Goal: Task Accomplishment & Management: Manage account settings

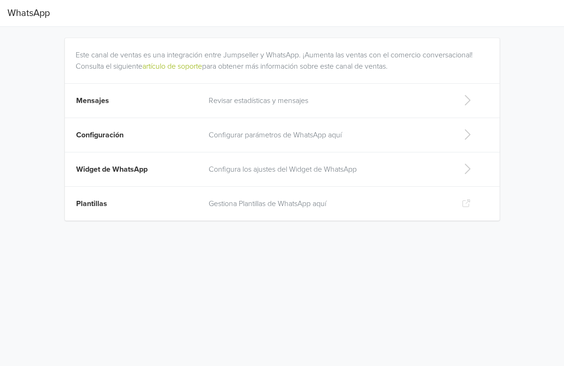
click at [314, 104] on p "Revisar estadísticas y mensajes" at bounding box center [328, 100] width 238 height 11
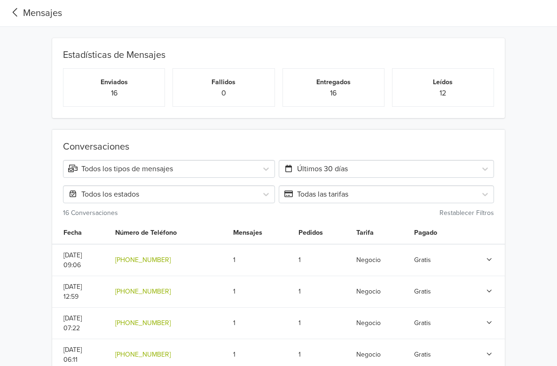
click at [40, 15] on div "Mensajes" at bounding box center [35, 13] width 55 height 14
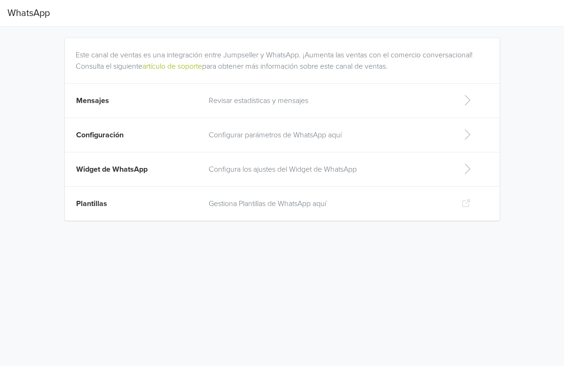
click at [116, 135] on span "Configuración" at bounding box center [99, 134] width 47 height 9
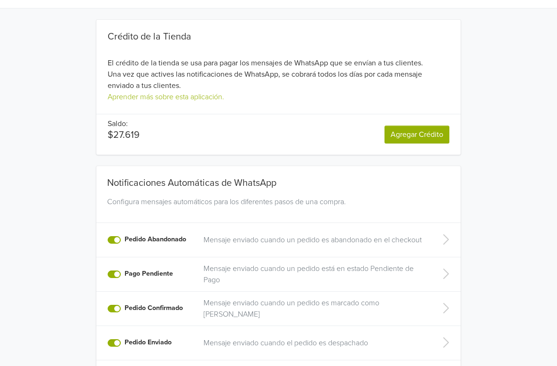
scroll to position [71, 0]
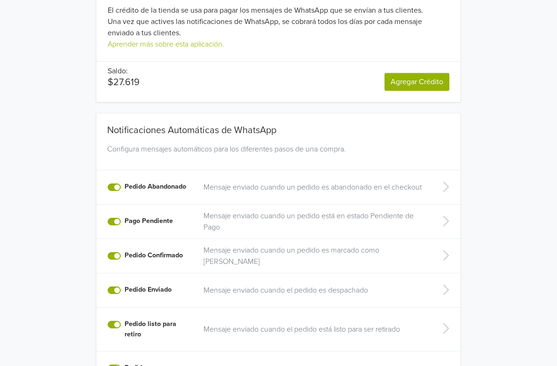
click at [125, 182] on label "Pedido Abandonado" at bounding box center [156, 187] width 62 height 10
click at [0, 0] on input "Pedido Abandonado" at bounding box center [0, 0] width 0 height 0
click at [125, 216] on label "Pago Pendiente" at bounding box center [149, 221] width 48 height 10
click at [0, 0] on input "Pago Pendiente" at bounding box center [0, 0] width 0 height 0
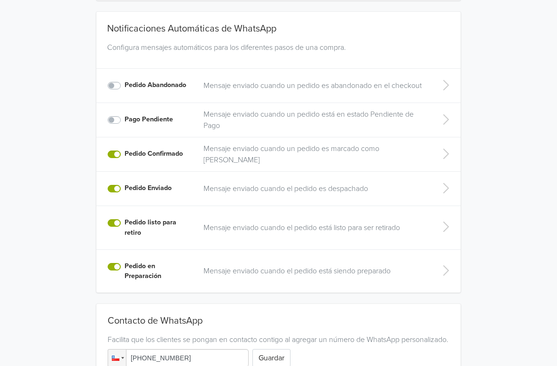
scroll to position [182, 0]
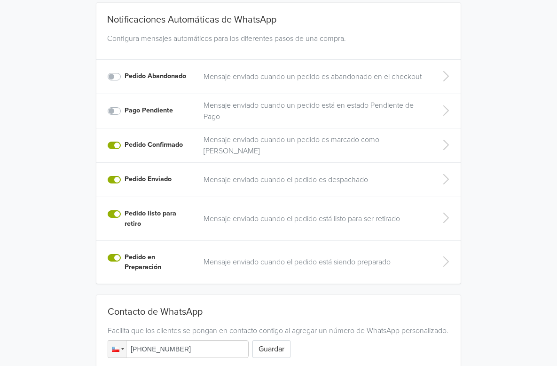
click at [319, 256] on p "Mensaje enviado cuando el pedido está siendo preparado" at bounding box center [314, 261] width 221 height 11
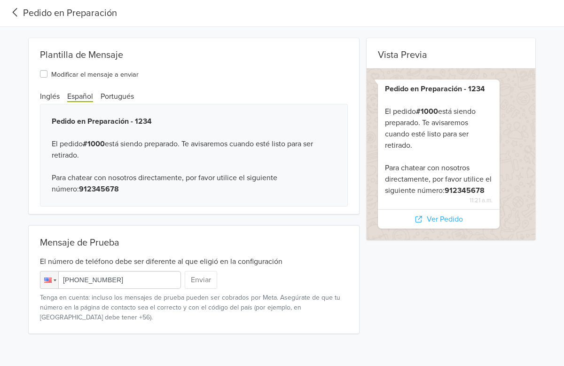
click at [14, 14] on icon at bounding box center [15, 12] width 5 height 8
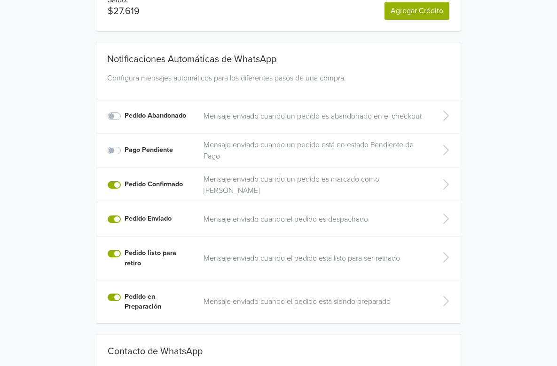
scroll to position [207, 0]
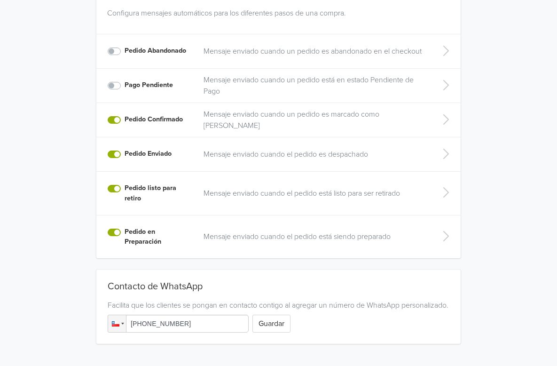
click at [272, 231] on p "Mensaje enviado cuando el pedido está siendo preparado" at bounding box center [314, 236] width 221 height 11
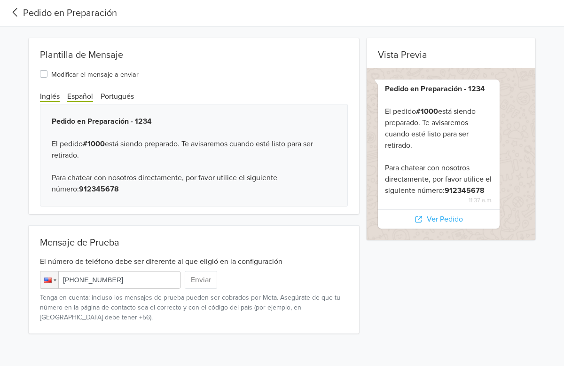
click at [56, 95] on span "Inglés" at bounding box center [50, 97] width 20 height 10
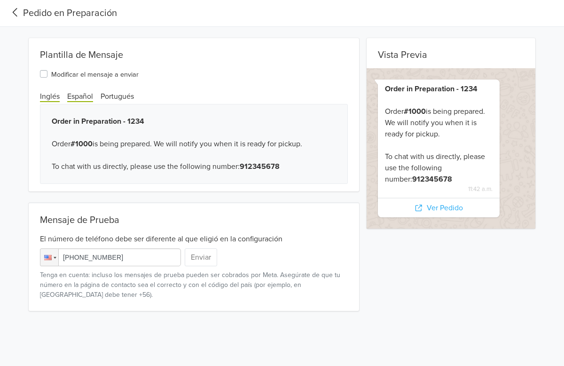
click at [76, 94] on span "Español" at bounding box center [80, 97] width 26 height 10
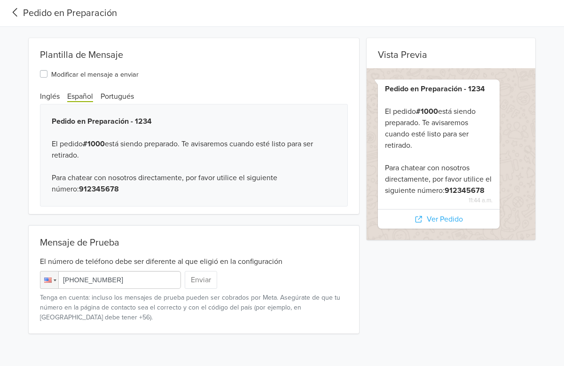
click at [79, 190] on b "912345678" at bounding box center [99, 188] width 40 height 9
click at [16, 17] on icon at bounding box center [16, 12] width 16 height 13
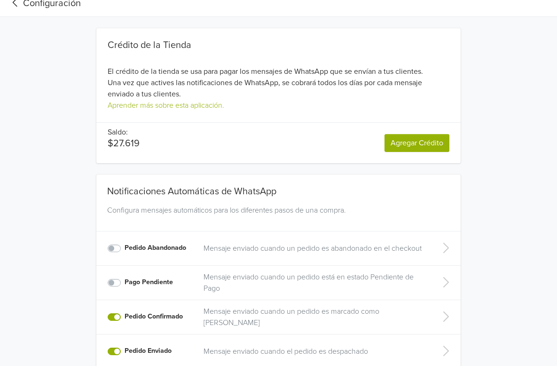
scroll to position [138, 0]
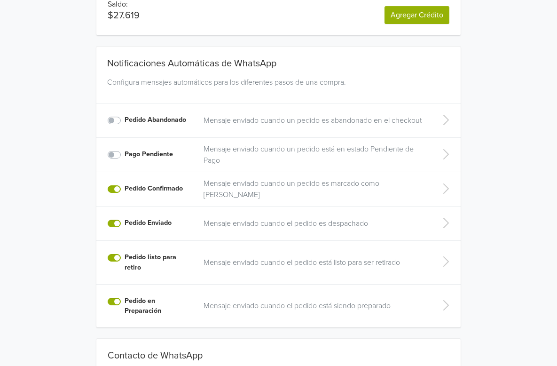
click at [256, 182] on p "Mensaje enviado cuando un pedido es marcado como [PERSON_NAME]" at bounding box center [314, 189] width 221 height 23
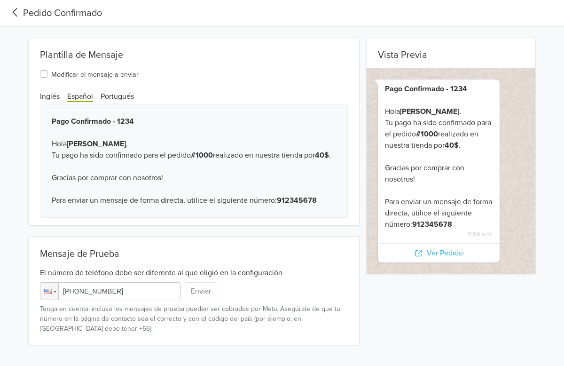
click at [12, 11] on icon at bounding box center [16, 12] width 16 height 13
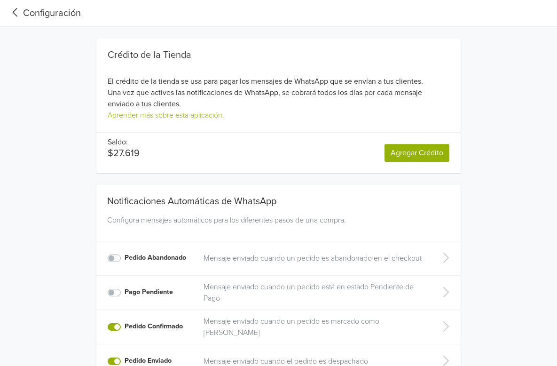
click at [21, 14] on icon at bounding box center [16, 12] width 16 height 13
